Goal: Find specific page/section

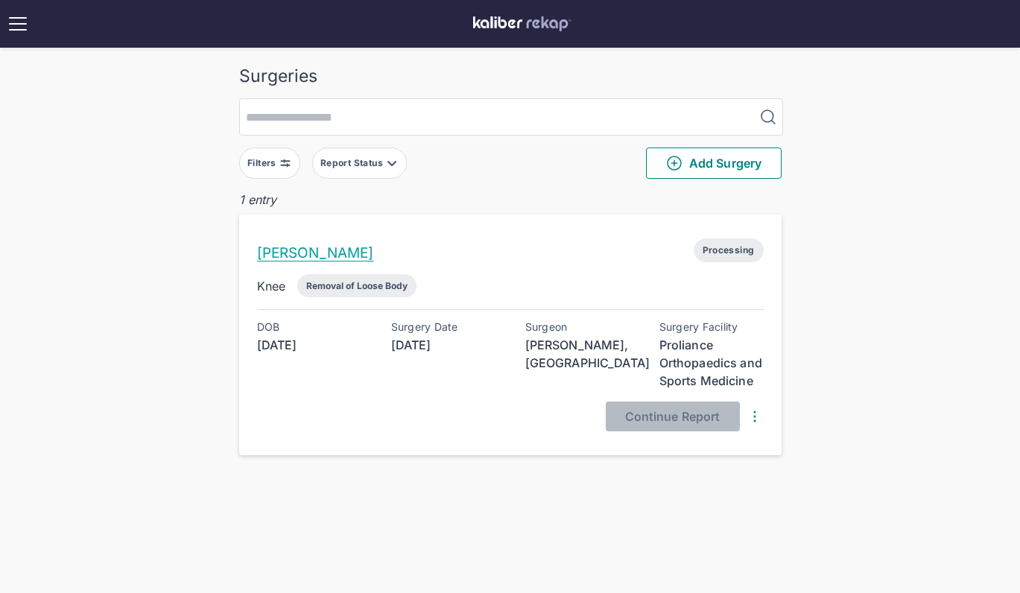
click at [293, 253] on link "[PERSON_NAME]" at bounding box center [315, 252] width 117 height 17
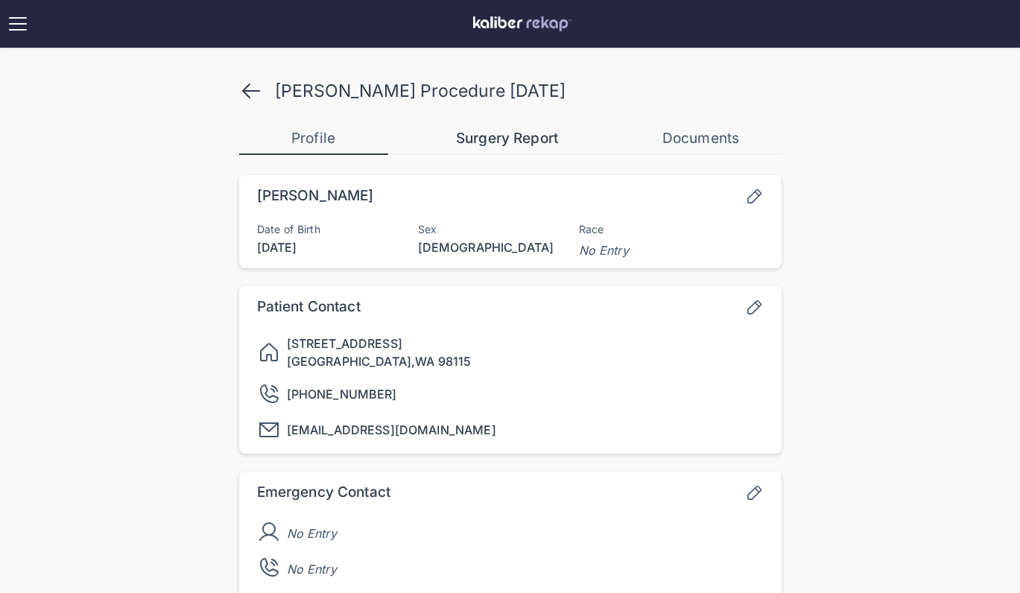
click at [483, 133] on div "Surgery Report" at bounding box center [507, 139] width 149 height 18
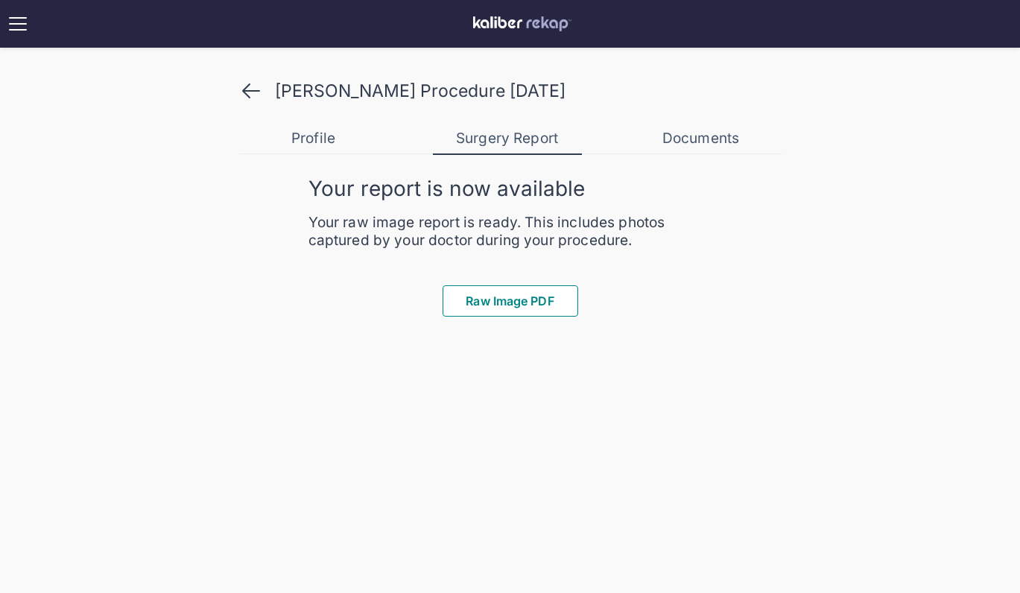
click at [262, 92] on div "[PERSON_NAME] Procedure [DATE]" at bounding box center [510, 91] width 542 height 24
click at [247, 89] on icon at bounding box center [251, 91] width 24 height 24
